Goal: Task Accomplishment & Management: Manage account settings

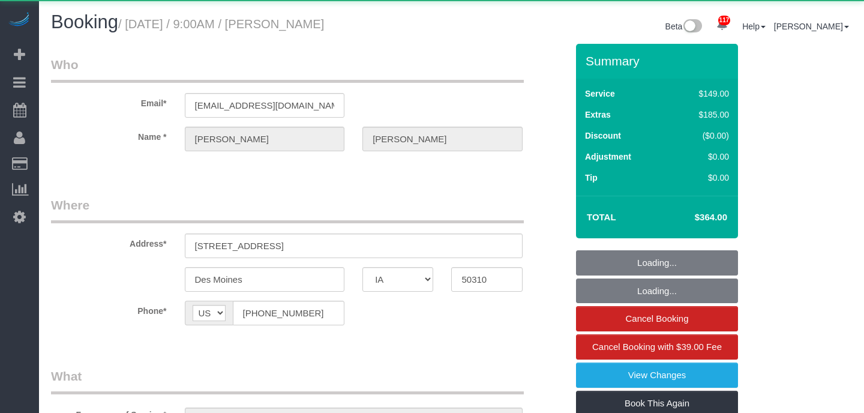
select select "IA"
select select "object:976"
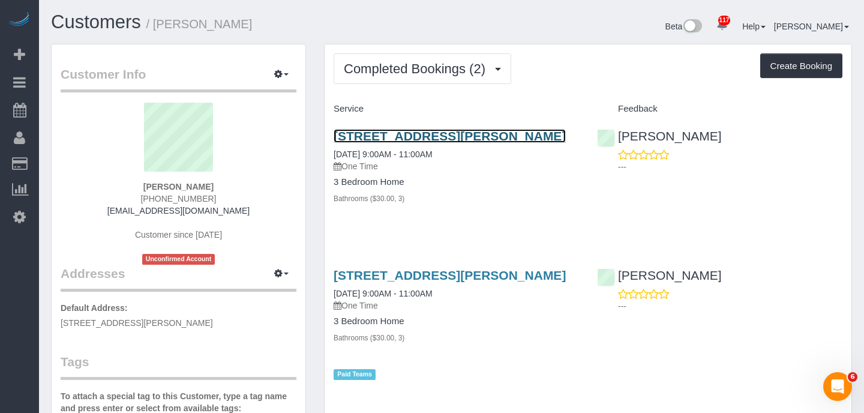
click at [489, 137] on link "919 Madison St, De Soto, IA 50069" at bounding box center [450, 136] width 232 height 14
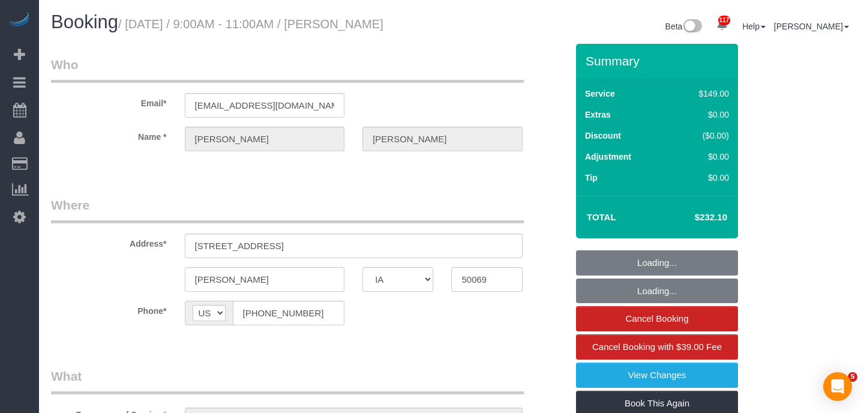
select select "IA"
select select "3"
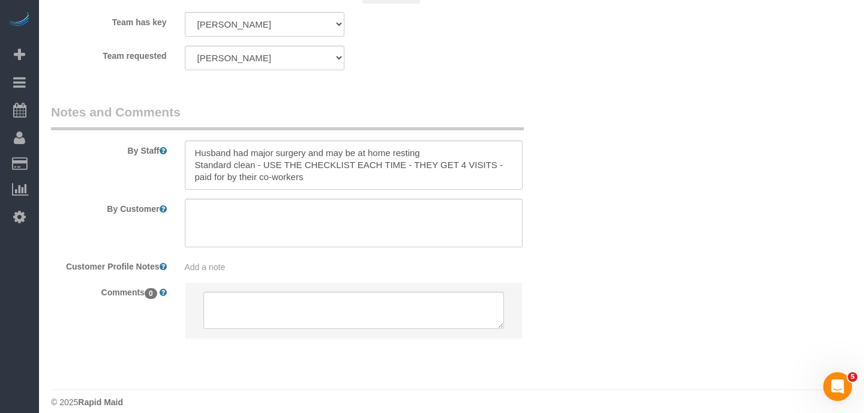
scroll to position [1434, 0]
